Goal: Register for event/course

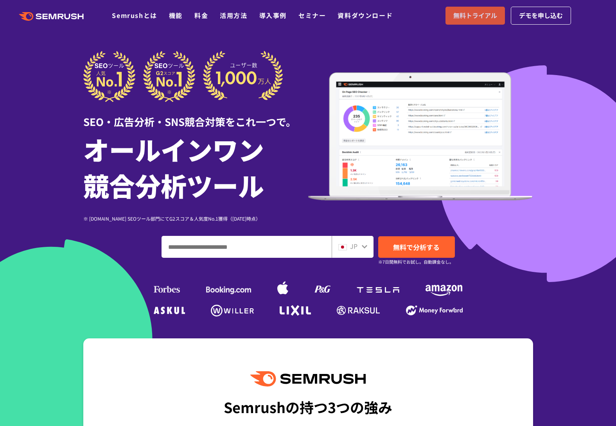
click at [467, 15] on span "無料トライアル" at bounding box center [475, 16] width 44 height 10
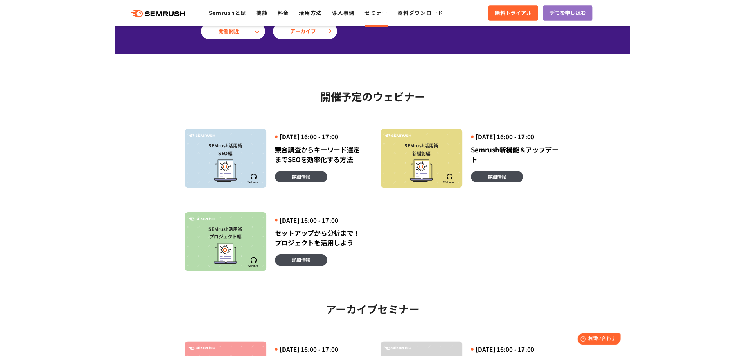
scroll to position [117, 0]
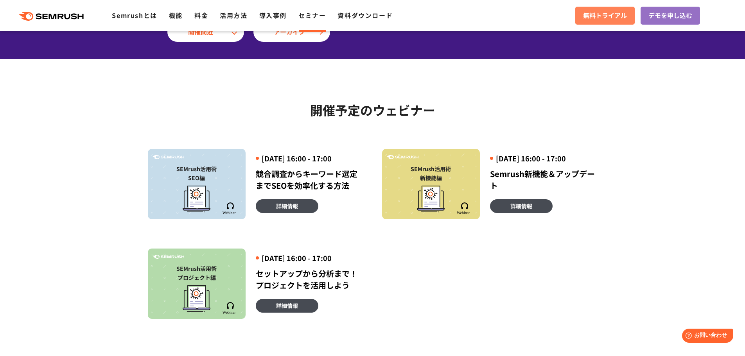
drag, startPoint x: 521, startPoint y: 113, endPoint x: 592, endPoint y: 16, distance: 120.7
click at [521, 113] on h2 "開催予定のウェビナー" at bounding box center [373, 110] width 450 height 20
